Goal: Task Accomplishment & Management: Use online tool/utility

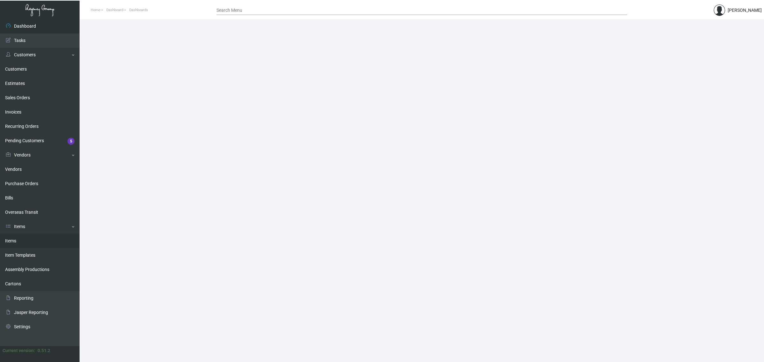
click at [31, 244] on link "Items" at bounding box center [40, 241] width 80 height 14
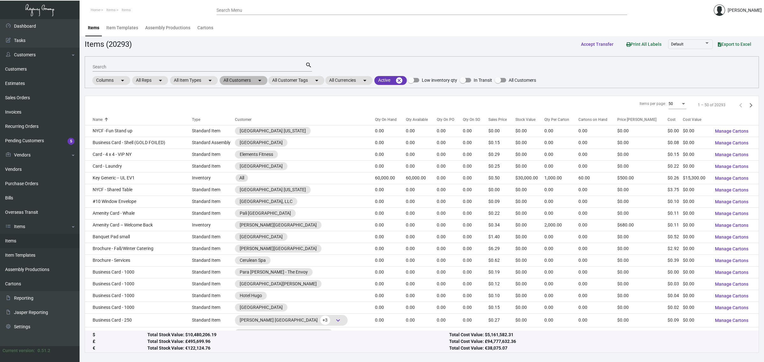
click at [236, 78] on mat-chip "All Customers arrow_drop_down" at bounding box center [244, 80] width 48 height 9
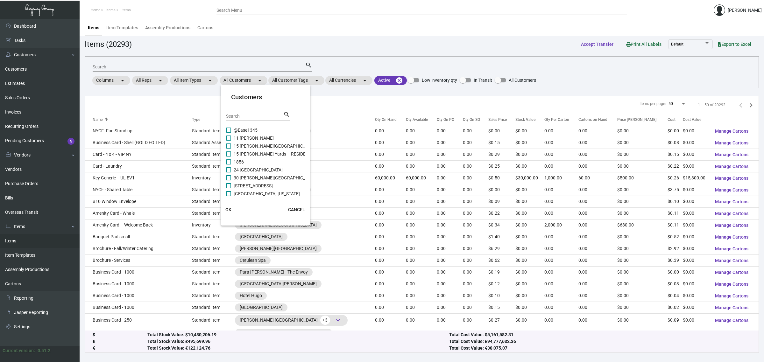
click at [246, 112] on div "Search" at bounding box center [254, 116] width 57 height 10
type input "mandarin oriental"
click at [268, 154] on span "Mandarin Oriental [US_STATE]" at bounding box center [263, 154] width 59 height 8
click at [229, 157] on input "Mandarin Oriental [US_STATE]" at bounding box center [228, 157] width 0 height 0
checkbox input "true"
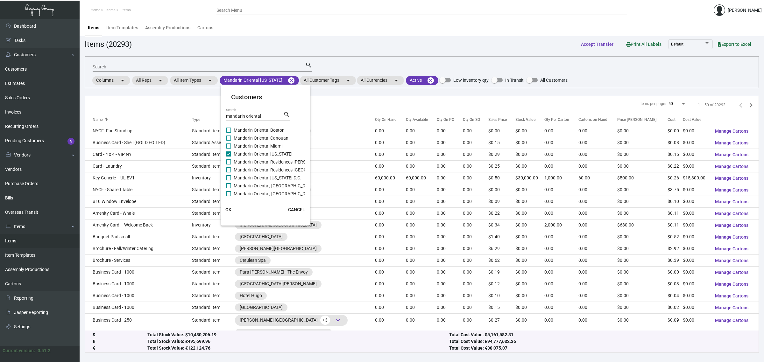
click at [230, 208] on span "OK" at bounding box center [228, 209] width 6 height 5
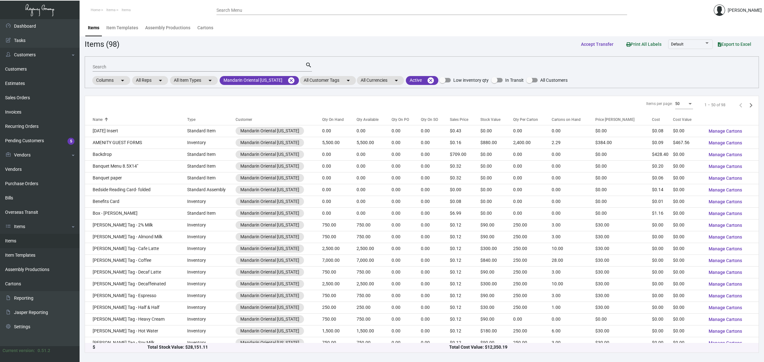
click at [217, 67] on input "Search" at bounding box center [199, 67] width 213 height 5
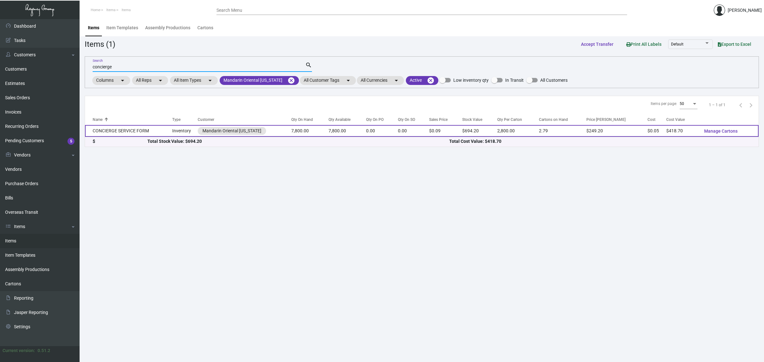
type input "concierge"
click at [305, 132] on td "7,800.00" at bounding box center [309, 131] width 37 height 12
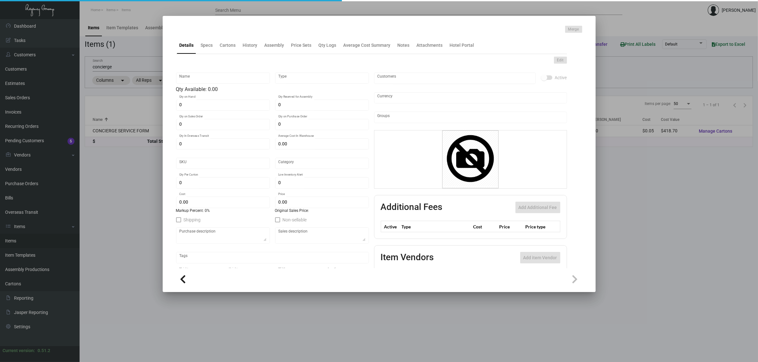
type input "CONCIERGE SERVICE FORM"
type input "Inventory"
type input "7,800"
type input "$ 0.00"
type input "1931"
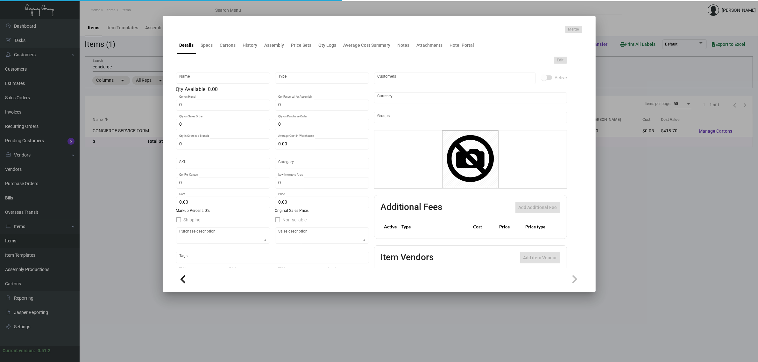
type input "Standard"
type input "2,800"
type input "$ 0.05368"
type input "$ 0.089"
type textarea "CONCIERGE SERVICE FORMS: SIZE 6-1/2 X 9-7/8+ STUB, 3 PARTS NCR: IST PART- WHITE…"
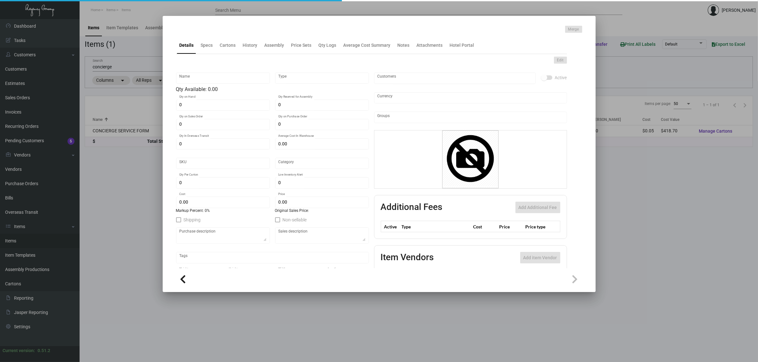
type textarea "CONCIERGE SERVICE FORMS: SIZE 6-1/2 X 9-7/8+ STUB, 3 PARTS NCR: IST PART- WHITE…"
checkbox input "true"
type input "United States Dollar $"
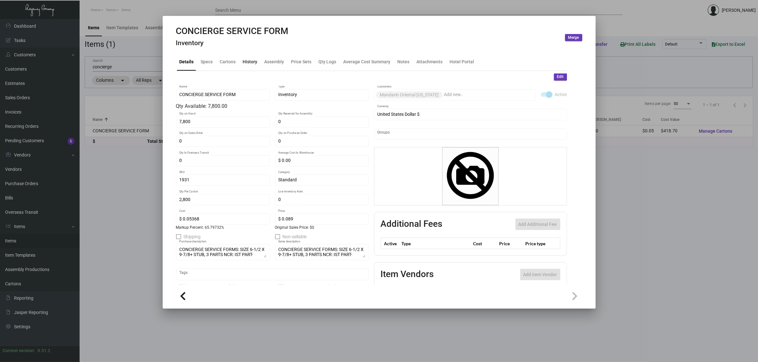
click at [247, 63] on div "History" at bounding box center [250, 62] width 15 height 7
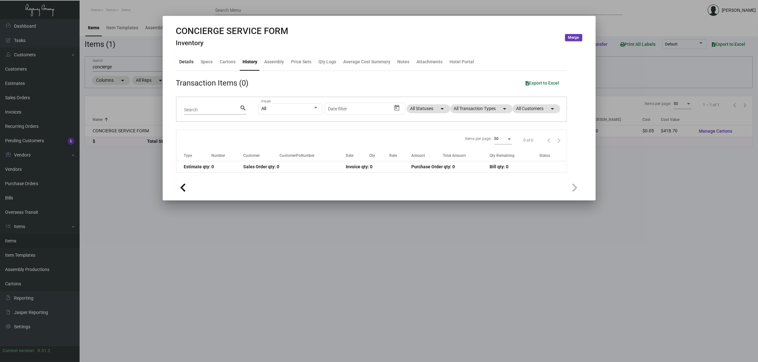
click at [190, 58] on div "Details" at bounding box center [186, 61] width 19 height 15
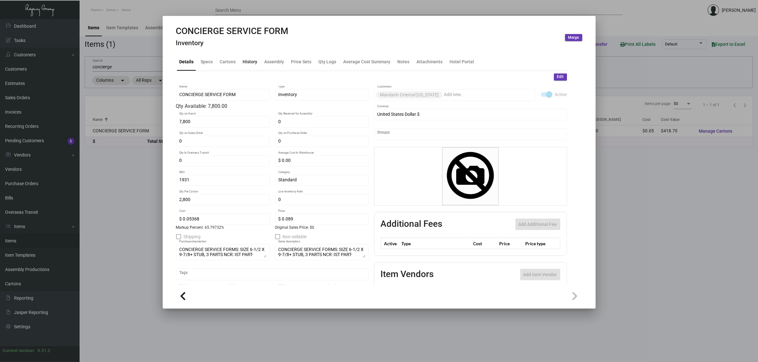
click at [250, 62] on div "History" at bounding box center [250, 62] width 15 height 7
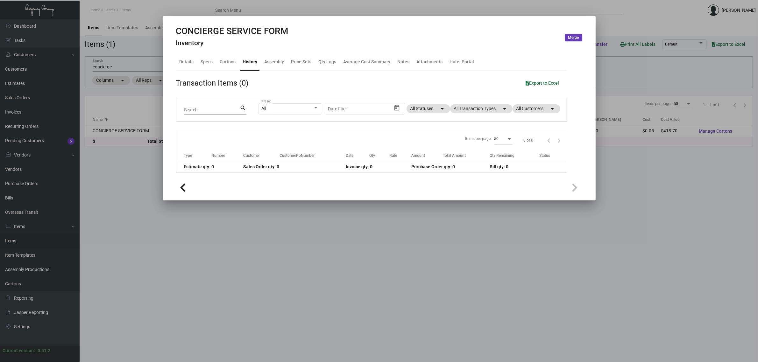
click at [120, 66] on div at bounding box center [379, 181] width 758 height 362
click at [120, 66] on input "concierge" at bounding box center [198, 67] width 211 height 5
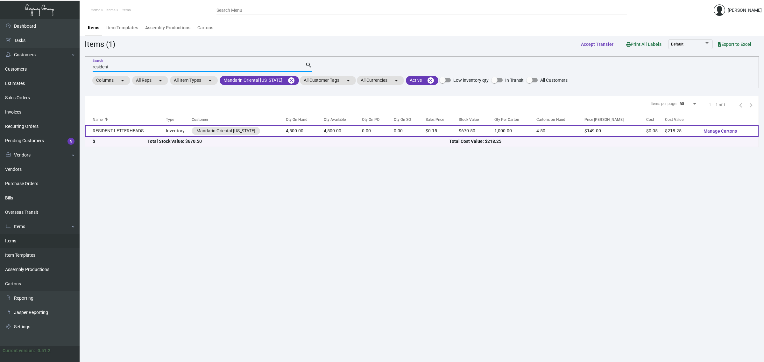
type input "resident"
click at [120, 131] on td "RESIDENT LETTERHEADS" at bounding box center [125, 131] width 81 height 12
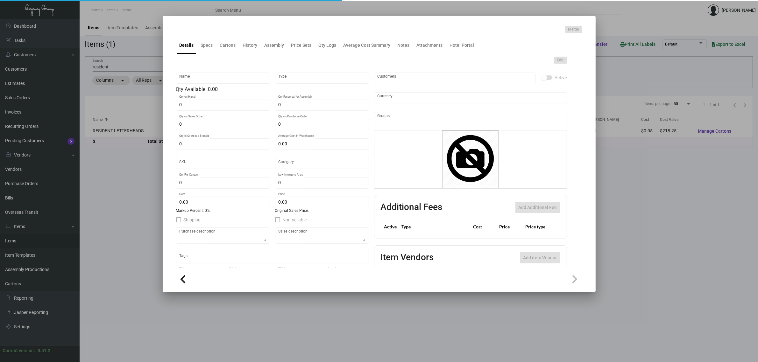
type input "RESIDENT LETTERHEADS"
type input "Inventory"
type input "4,500"
type input "$ 0.00"
type input "1969"
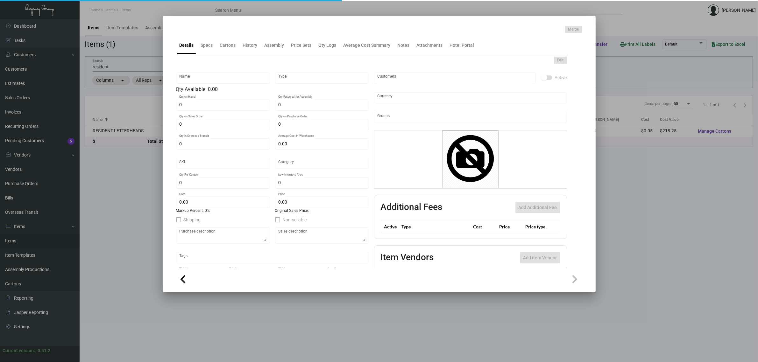
type input "Standard"
type input "1,000"
type input "$ 0.0485"
type input "$ 0.149"
type textarea "MANDARIN RESIDENCE LETTERHEADS: SIZE 8-1/2 X 11,#24 CONQUEROR BRILLIANT WHITE W…"
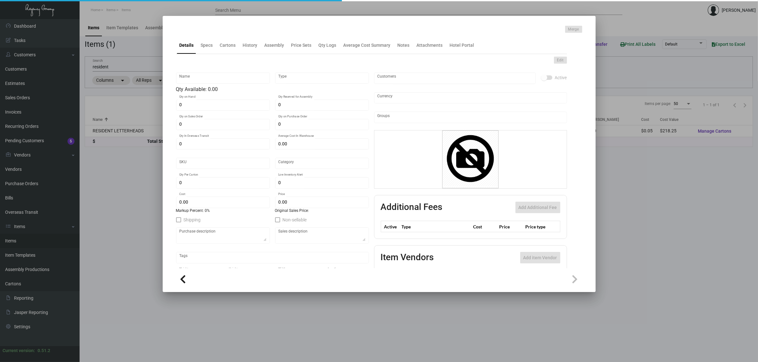
type textarea "MANDARIN RESIDENCE LETTERHEADS: SIZE 8-1/2 X 11,#24 CONQUEROR BRILLIANT WHITE W…"
checkbox input "true"
type input "United States Dollar $"
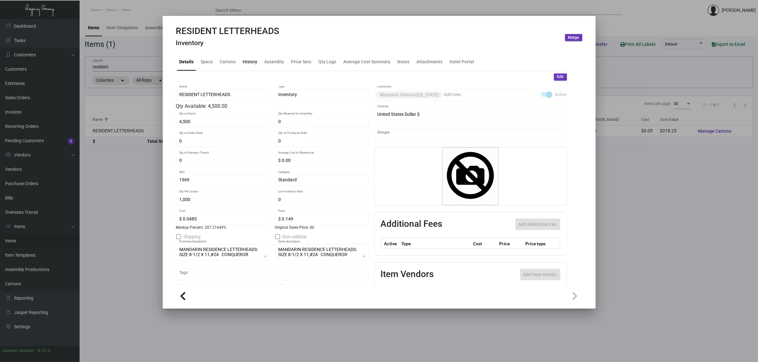
click at [246, 63] on div "History" at bounding box center [250, 62] width 15 height 7
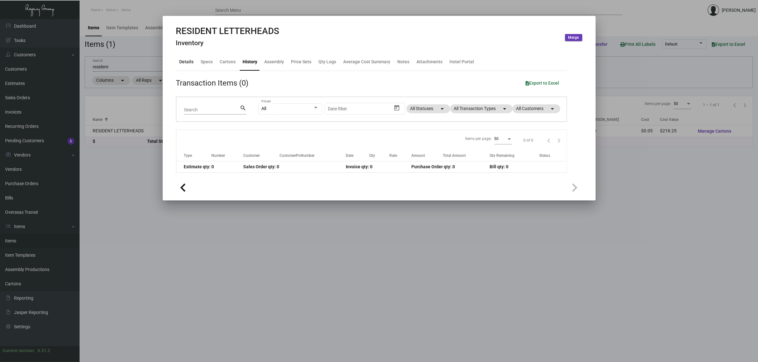
drag, startPoint x: 184, startPoint y: 64, endPoint x: 193, endPoint y: 73, distance: 13.1
click at [184, 63] on div "Details" at bounding box center [187, 62] width 14 height 7
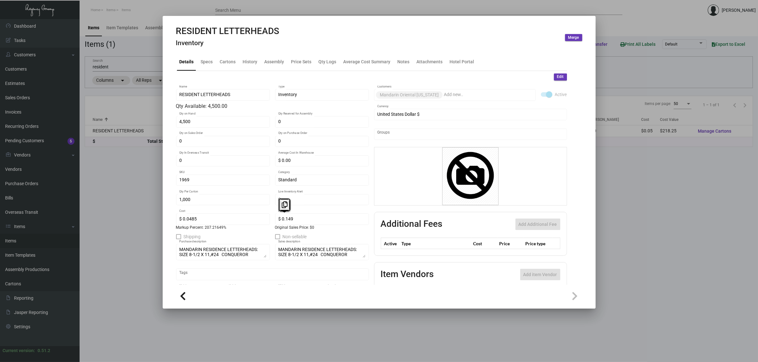
drag, startPoint x: 638, startPoint y: 169, endPoint x: 633, endPoint y: 168, distance: 4.6
click at [637, 169] on div at bounding box center [379, 181] width 758 height 362
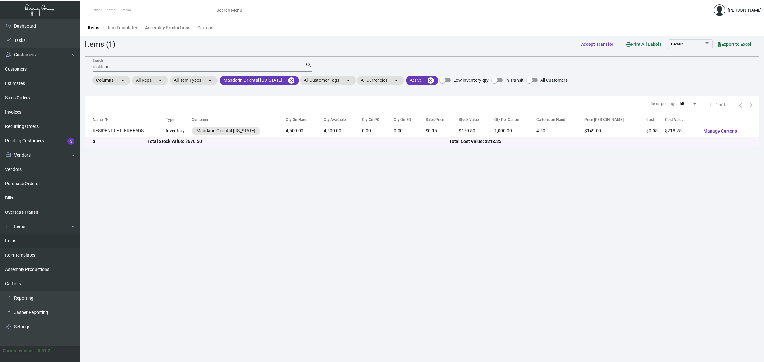
click at [138, 67] on input "resident" at bounding box center [199, 67] width 213 height 5
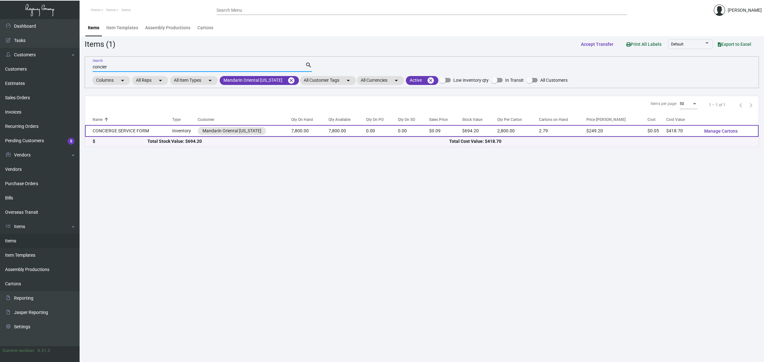
type input "concier"
click at [136, 133] on td "CONCIERGE SERVICE FORM" at bounding box center [128, 131] width 87 height 12
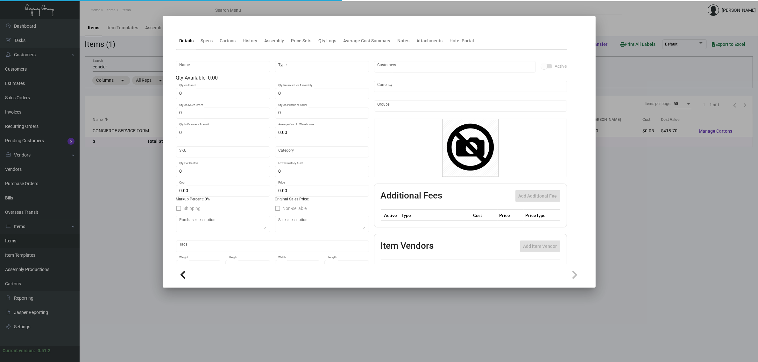
type input "CONCIERGE SERVICE FORM"
type input "Inventory"
type input "7,800"
type input "$ 0.00"
type input "1931"
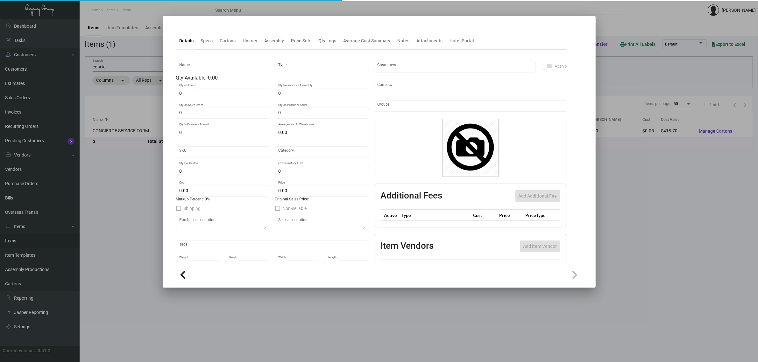
type input "Standard"
type input "2,800"
type input "$ 0.05368"
type input "$ 0.089"
type textarea "CONCIERGE SERVICE FORMS: SIZE 6-1/2 X 9-7/8+ STUB, 3 PARTS NCR: IST PART- WHITE…"
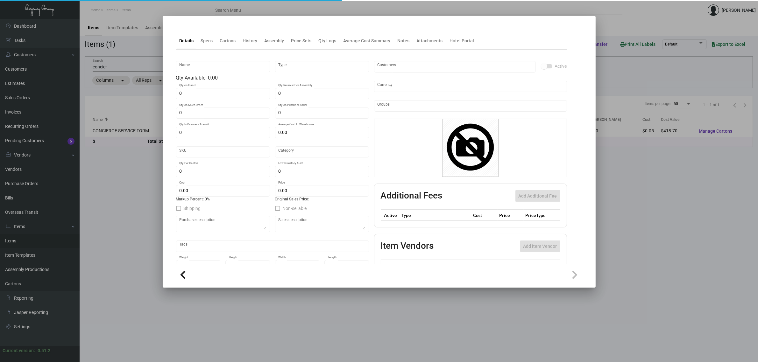
type textarea "CONCIERGE SERVICE FORMS: SIZE 6-1/2 X 9-7/8+ STUB, 3 PARTS NCR: IST PART- WHITE…"
checkbox input "true"
type input "United States Dollar $"
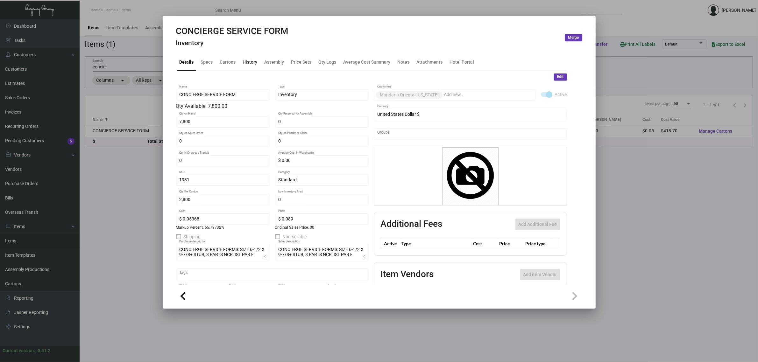
click at [245, 63] on div "History" at bounding box center [250, 62] width 15 height 7
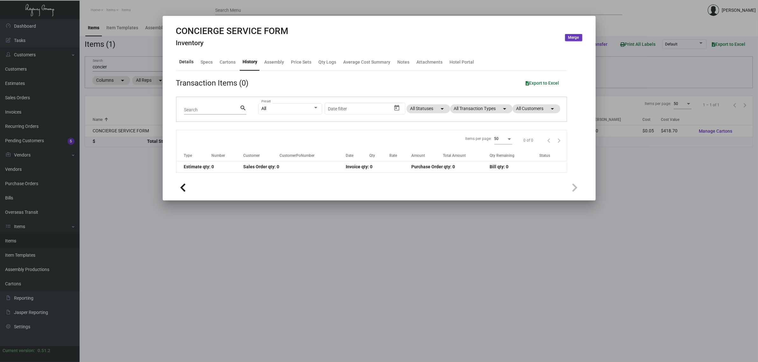
click at [177, 65] on div "Details" at bounding box center [186, 61] width 19 height 15
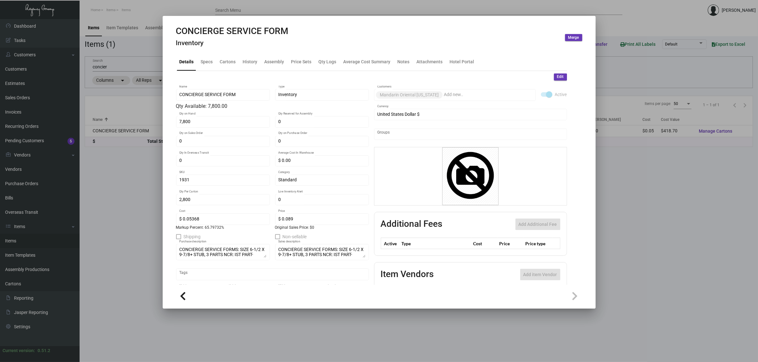
click at [628, 180] on div at bounding box center [379, 181] width 758 height 362
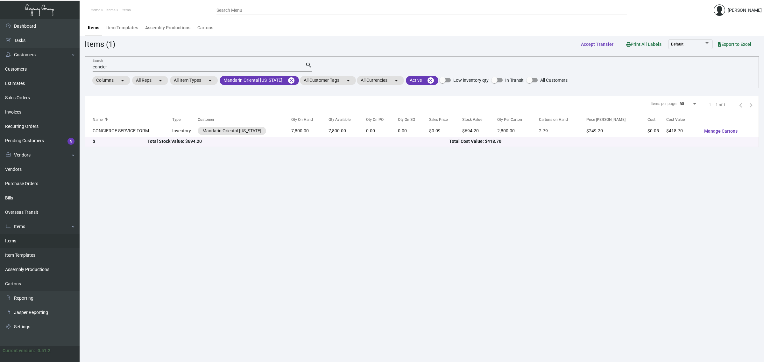
click at [143, 67] on input "concier" at bounding box center [199, 67] width 213 height 5
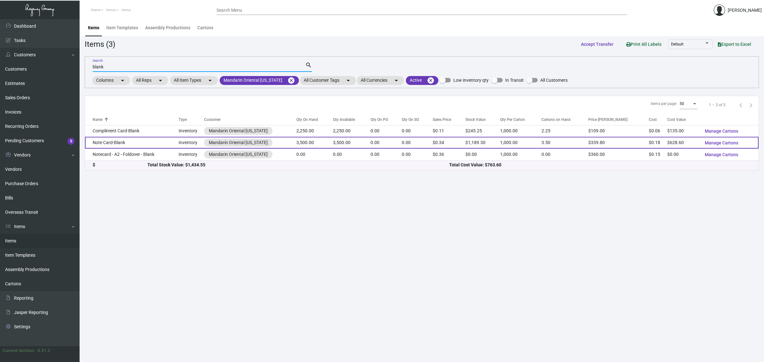
type input "blank"
click at [139, 142] on td "Note Card-Blank" at bounding box center [132, 143] width 94 height 12
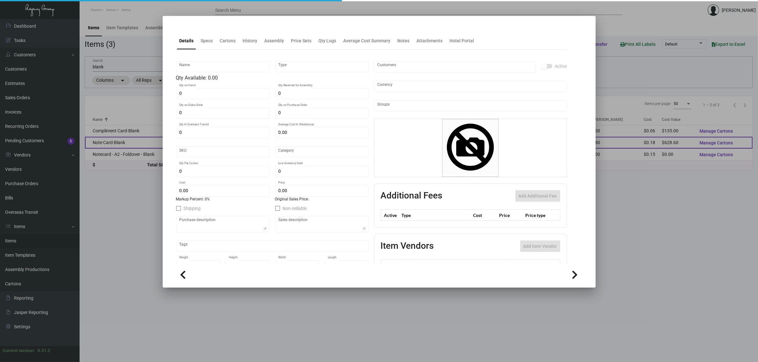
type input "Note Card-Blank"
type input "Inventory"
type input "3,500"
type input "$ 0.00"
type input "1964"
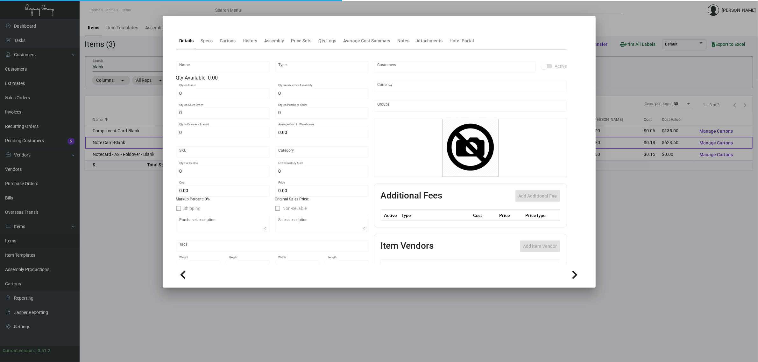
type input "Standard"
type input "1,000"
type input "$ 0.1796"
type input "$ 0.3398"
type textarea "Blank note cards: size 4.25x5.5 Strathmore pastelle bright white #80 cover stoc…"
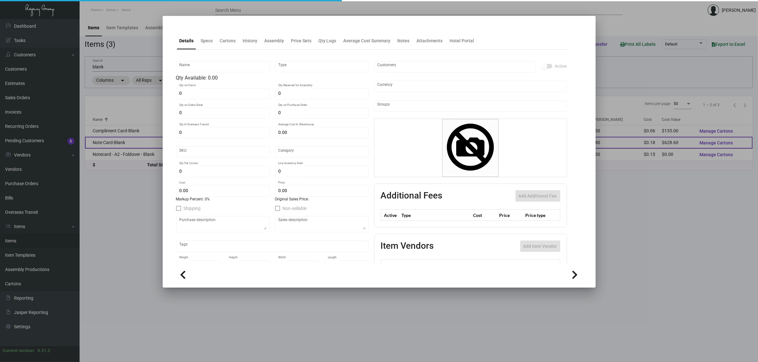
type textarea "Blank note cards: size 4.25x5.5 Strathmore pastelle bright white #80 cover stoc…"
checkbox input "true"
type input "United States Dollar $"
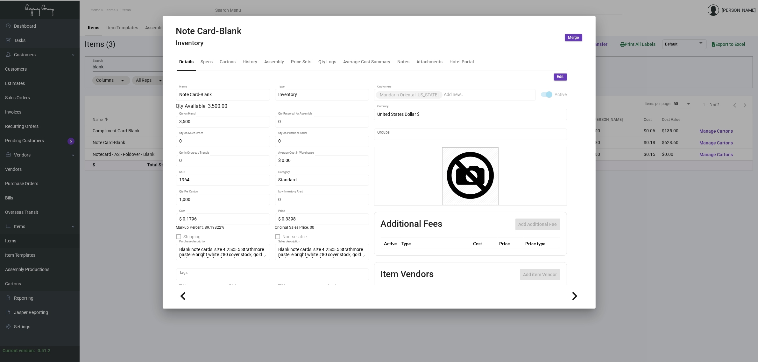
click at [652, 213] on div at bounding box center [379, 181] width 758 height 362
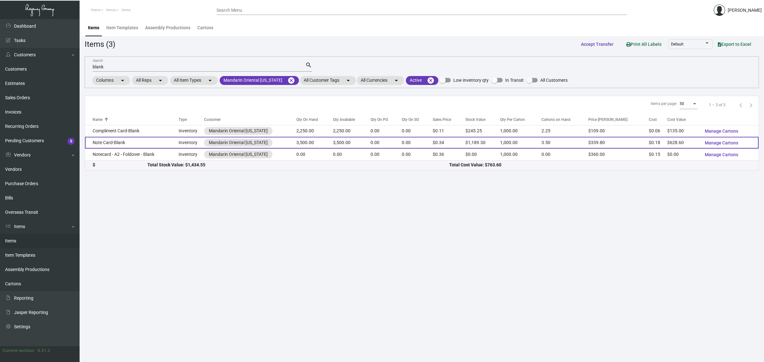
click at [130, 144] on td "Note Card-Blank" at bounding box center [132, 143] width 94 height 12
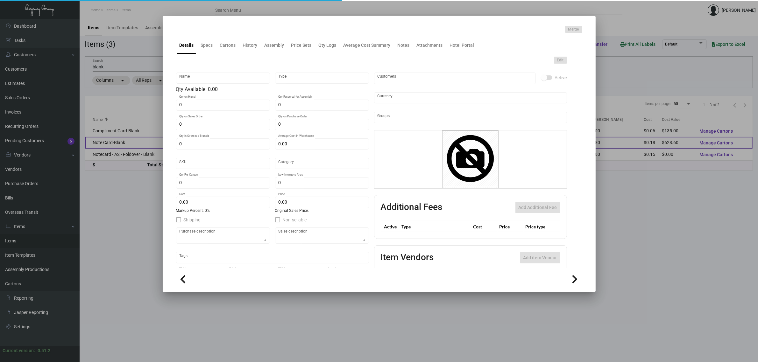
type input "Note Card-Blank"
type input "Inventory"
type input "3,500"
type input "$ 0.00"
type input "1964"
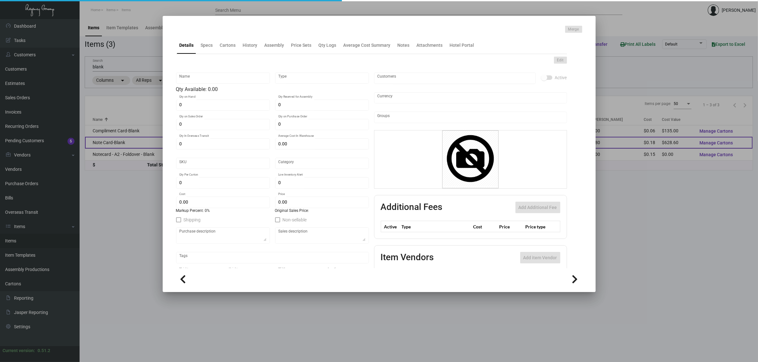
type input "Standard"
type input "1,000"
type input "$ 0.1796"
type input "$ 0.3398"
type textarea "Blank note cards: size 4.25x5.5 Strathmore pastelle bright white #80 cover stoc…"
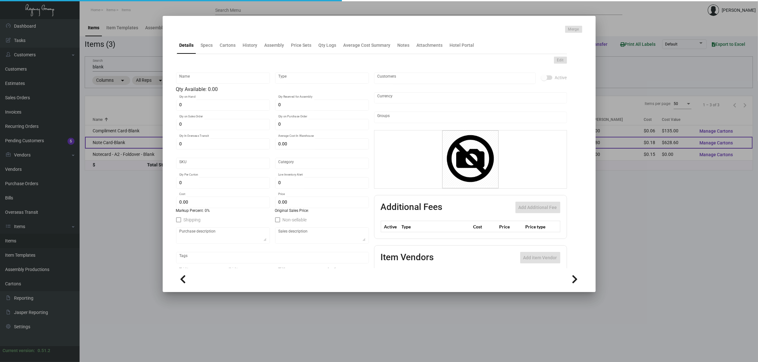
type textarea "Blank note cards: size 4.25x5.5 Strathmore pastelle bright white #80 cover stoc…"
checkbox input "true"
type input "United States Dollar $"
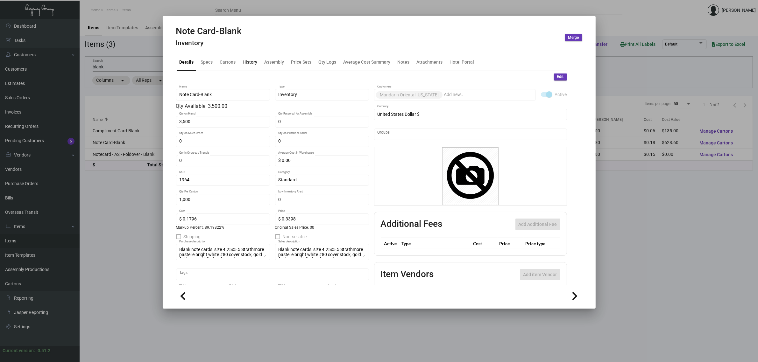
click at [253, 61] on div "History" at bounding box center [250, 62] width 15 height 7
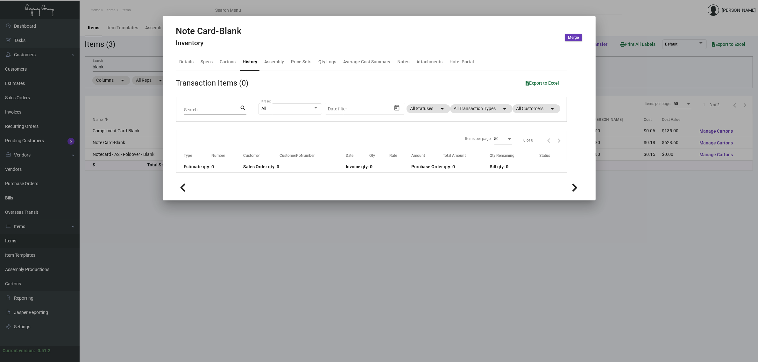
click at [391, 82] on div "Transaction Items (0) Export to Excel" at bounding box center [371, 82] width 391 height 11
click at [185, 62] on div "Details" at bounding box center [187, 62] width 14 height 7
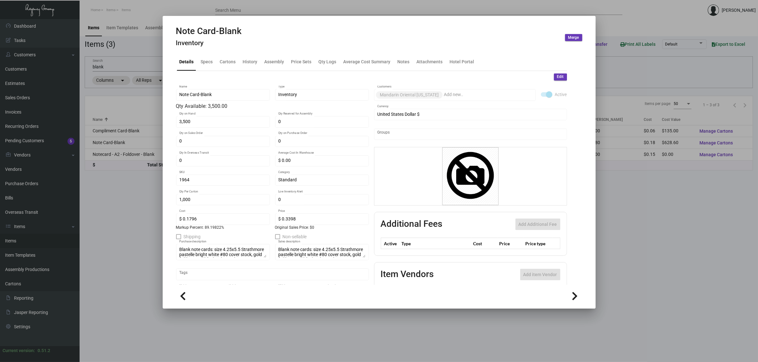
click at [659, 206] on div at bounding box center [379, 181] width 758 height 362
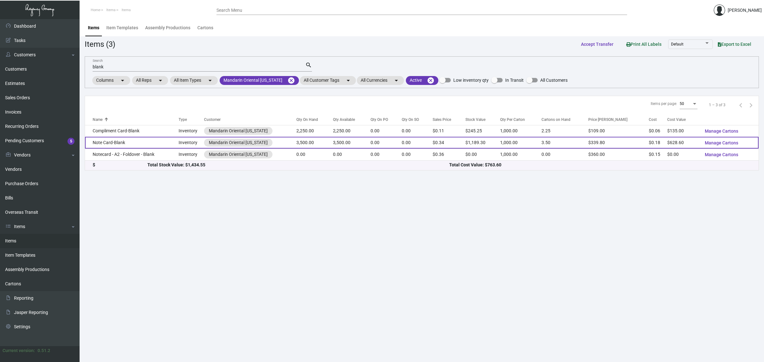
click at [307, 143] on td "3,500.00" at bounding box center [315, 143] width 37 height 12
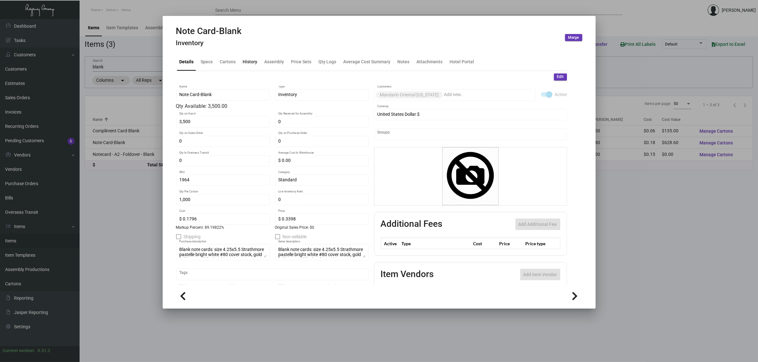
click at [244, 61] on div "History" at bounding box center [250, 62] width 15 height 7
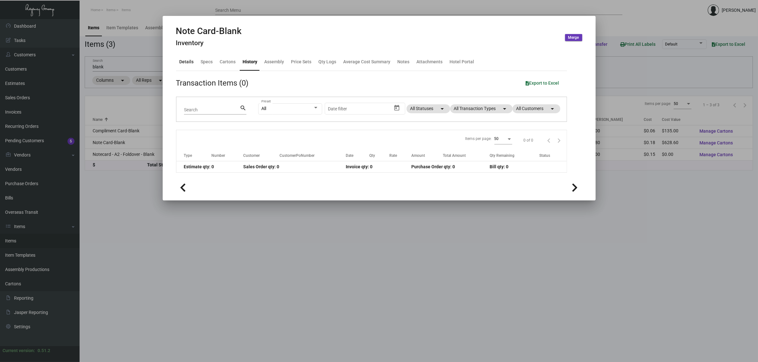
click at [185, 59] on div "Details" at bounding box center [187, 62] width 14 height 7
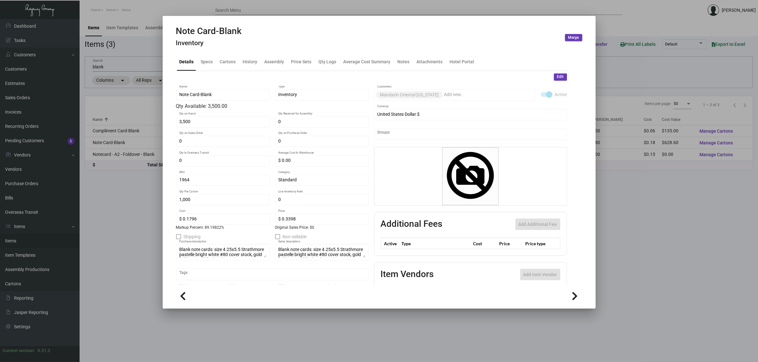
click at [304, 39] on div "Note Card-Blank Inventory Merge" at bounding box center [379, 38] width 406 height 24
click at [677, 188] on div at bounding box center [379, 181] width 758 height 362
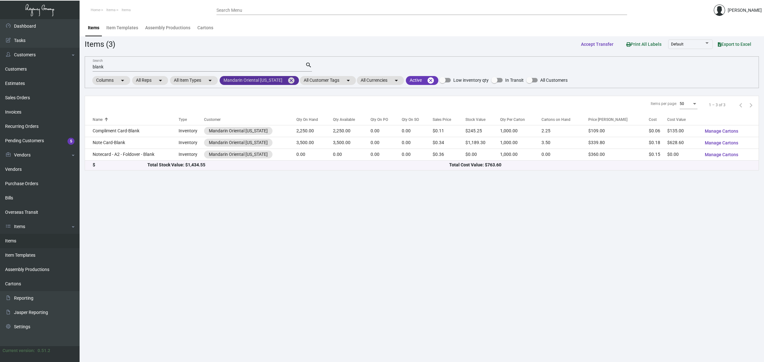
click at [289, 79] on mat-icon "cancel" at bounding box center [292, 81] width 8 height 8
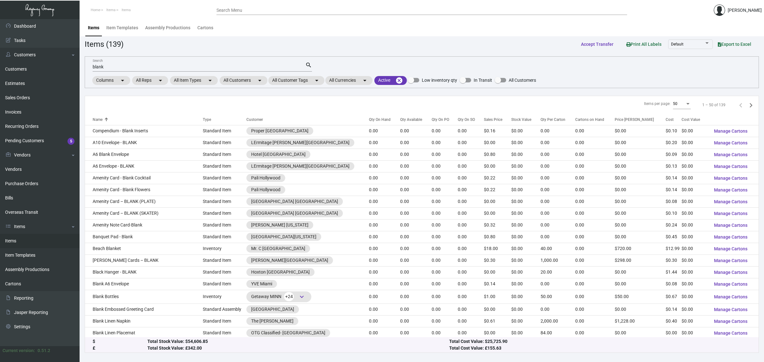
click at [278, 65] on input "blank" at bounding box center [199, 67] width 213 height 5
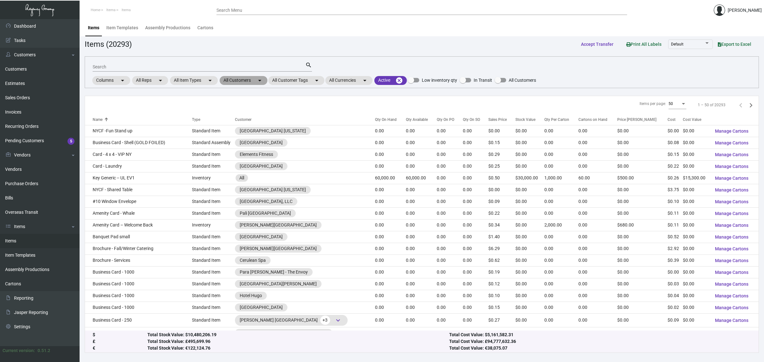
click at [229, 79] on mat-chip "All Customers arrow_drop_down" at bounding box center [244, 80] width 48 height 9
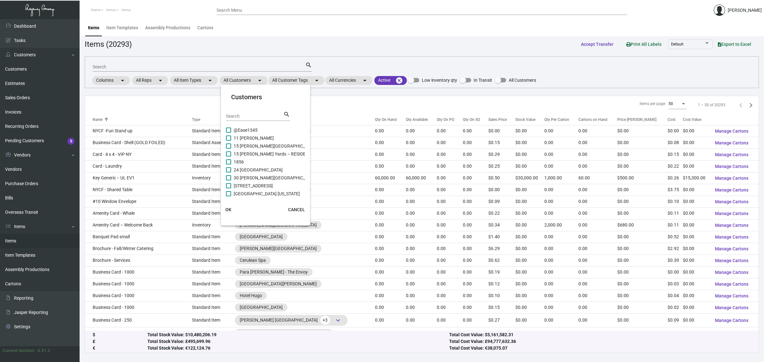
click at [243, 112] on div "Search" at bounding box center [254, 116] width 57 height 10
type input "harbor"
click at [244, 185] on span "Harbor Court" at bounding box center [247, 186] width 26 height 8
click at [229, 189] on input "Harbor Court" at bounding box center [228, 189] width 0 height 0
checkbox input "true"
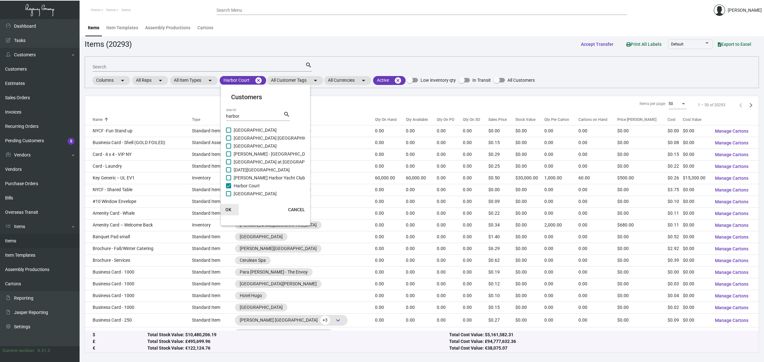
click at [229, 209] on span "OK" at bounding box center [228, 209] width 6 height 5
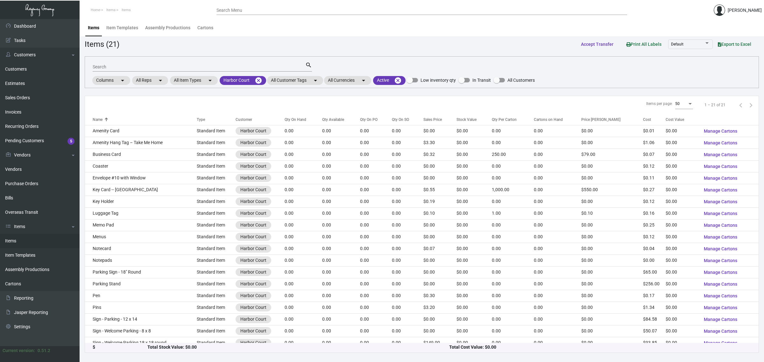
click at [296, 118] on div "Qty On Hand" at bounding box center [296, 120] width 22 height 6
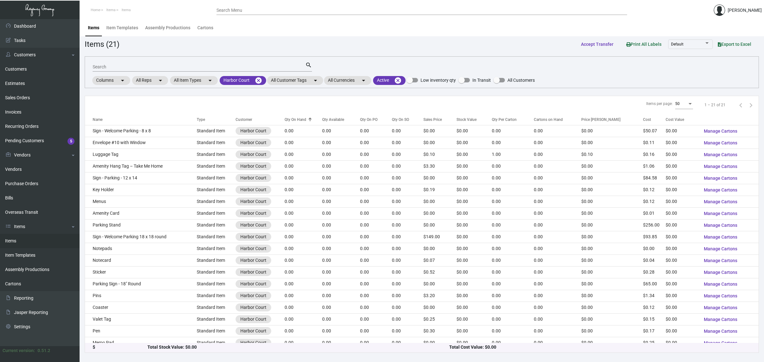
click at [296, 118] on div "Qty On Hand" at bounding box center [296, 120] width 22 height 6
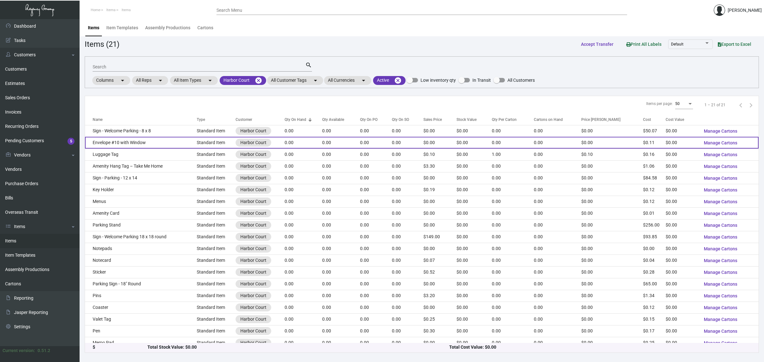
scroll to position [31, 0]
